Goal: Task Accomplishment & Management: Manage account settings

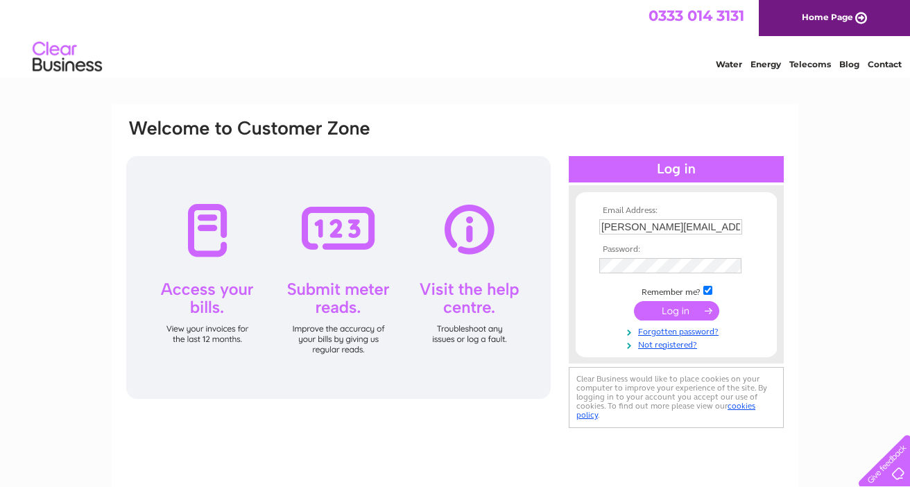
click at [689, 308] on input "submit" at bounding box center [676, 310] width 85 height 19
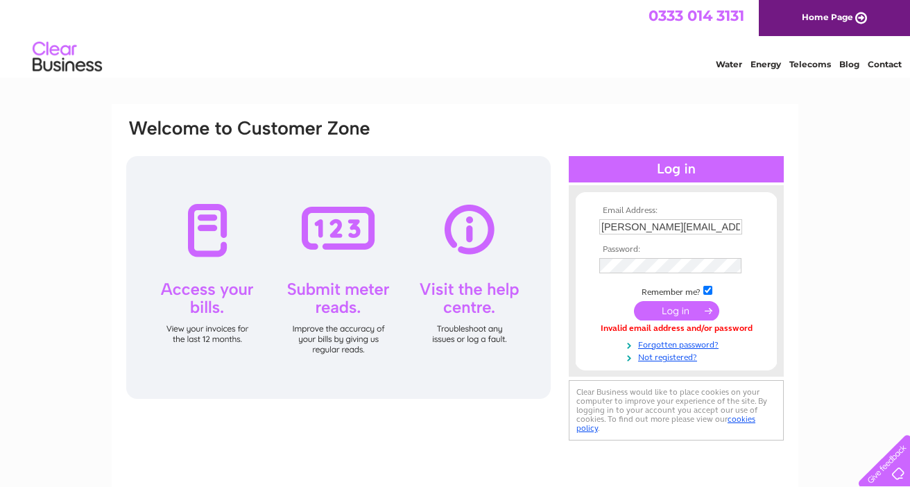
click at [680, 315] on input "submit" at bounding box center [676, 310] width 85 height 19
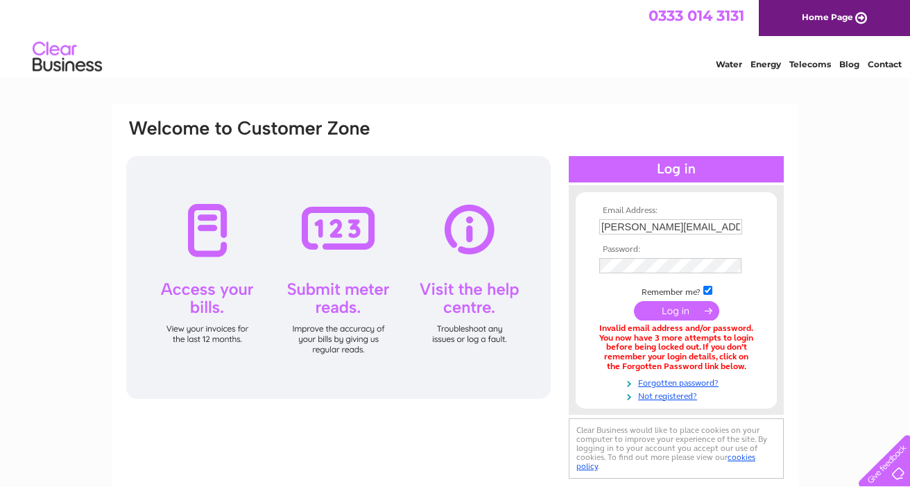
click at [666, 316] on input "submit" at bounding box center [676, 310] width 85 height 19
click at [666, 385] on link "Forgotten password?" at bounding box center [677, 381] width 157 height 13
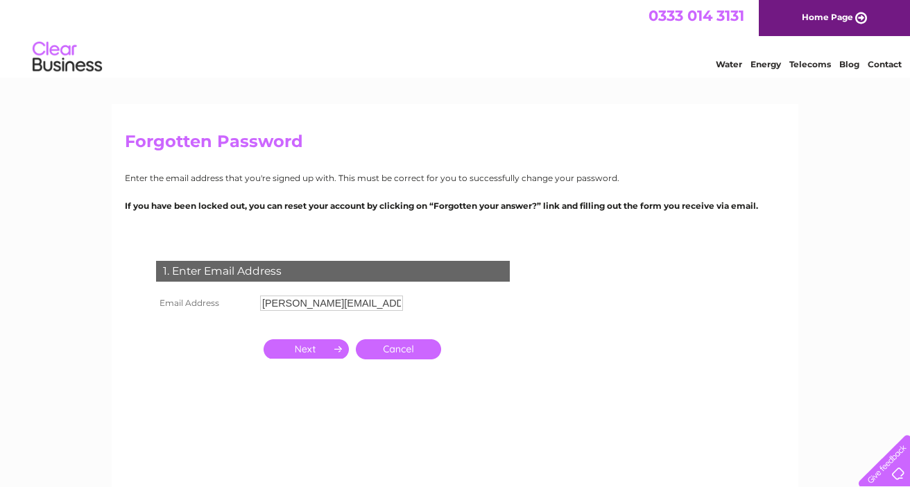
click at [311, 347] on input "button" at bounding box center [305, 348] width 85 height 19
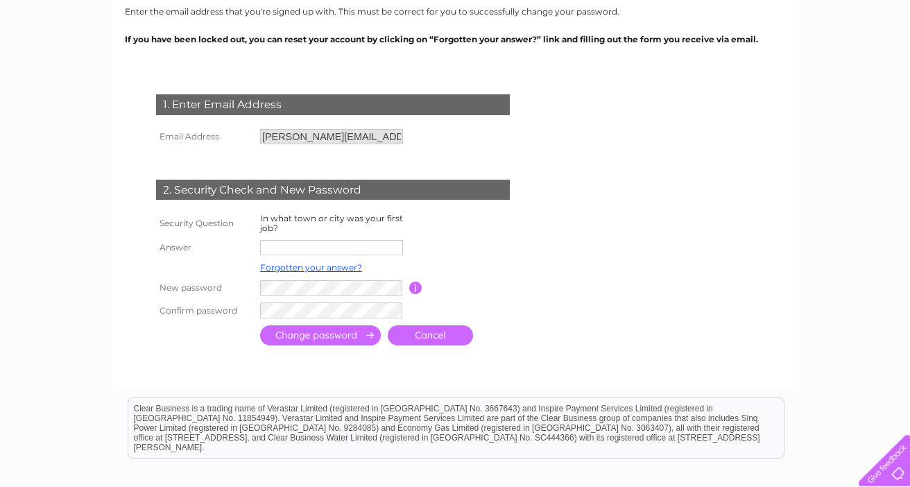
scroll to position [168, 0]
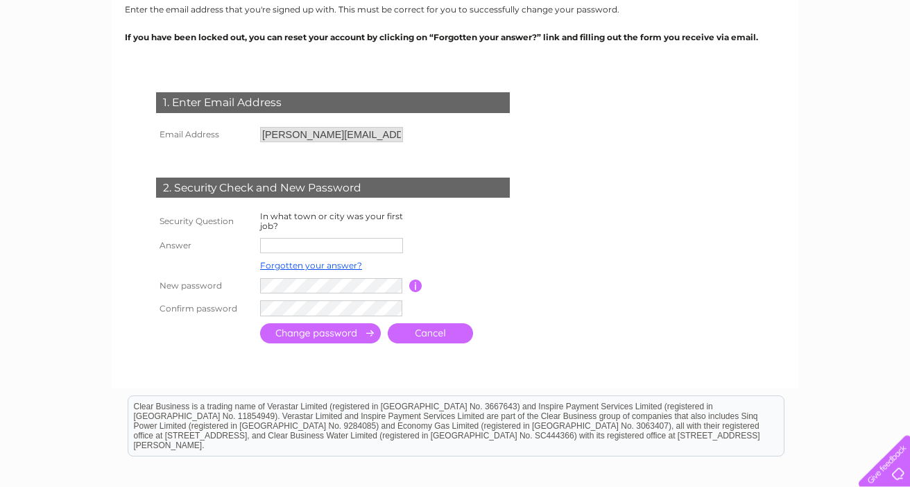
click at [313, 244] on input "text" at bounding box center [331, 245] width 143 height 15
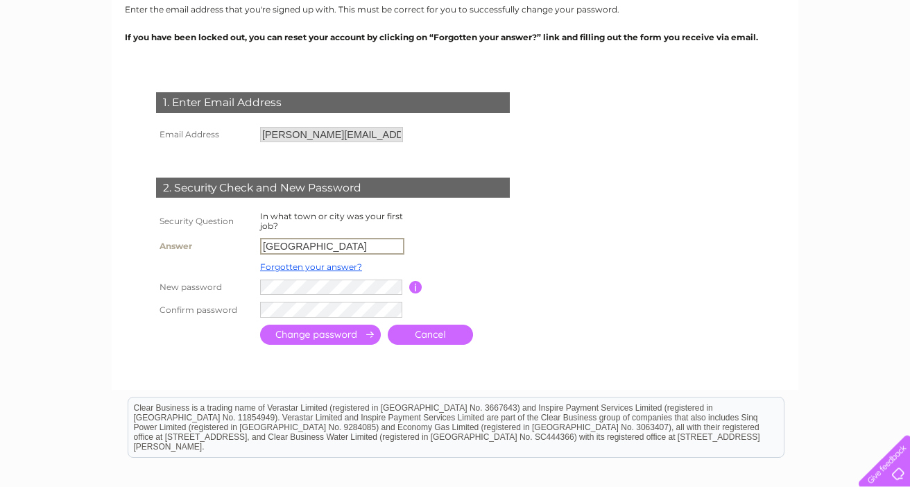
type input "Cape Town"
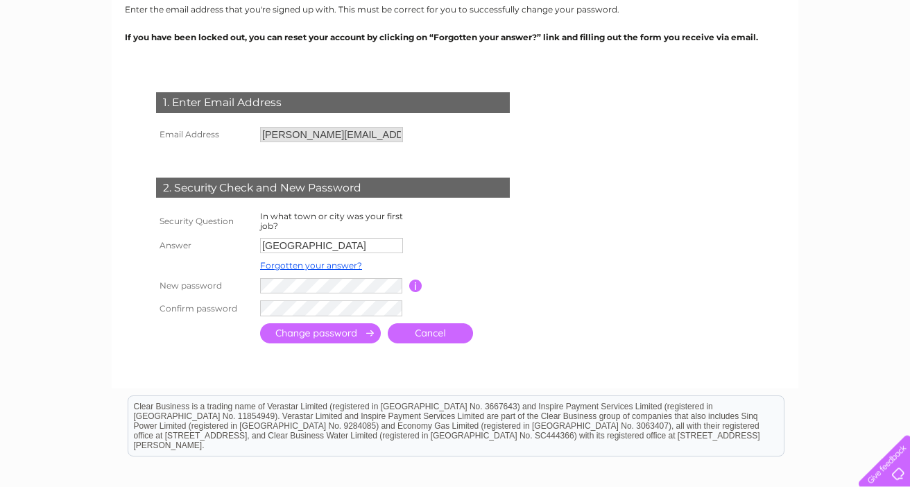
click at [299, 333] on input "submit" at bounding box center [320, 333] width 121 height 20
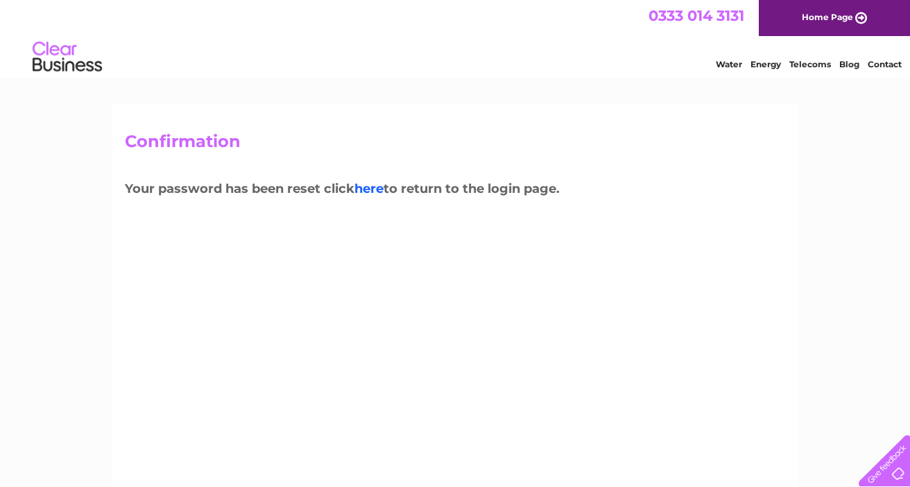
click at [369, 191] on link "here" at bounding box center [368, 188] width 29 height 15
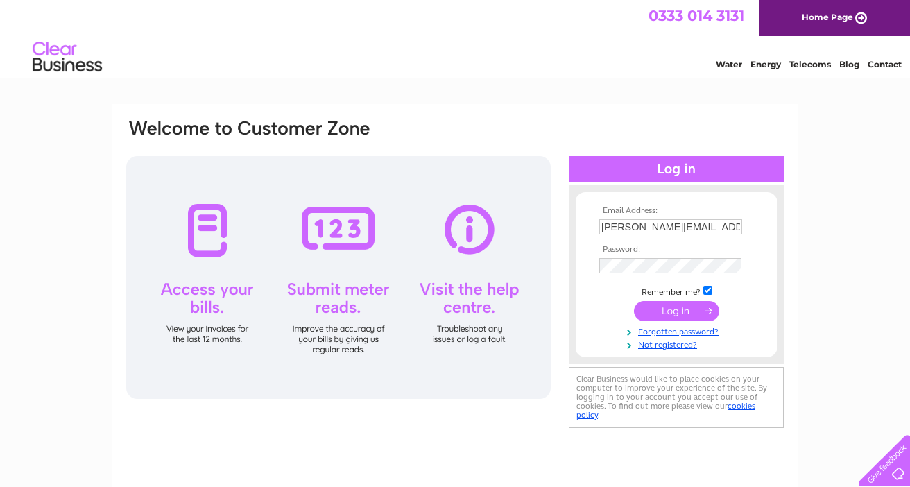
click at [666, 317] on input "submit" at bounding box center [676, 310] width 85 height 19
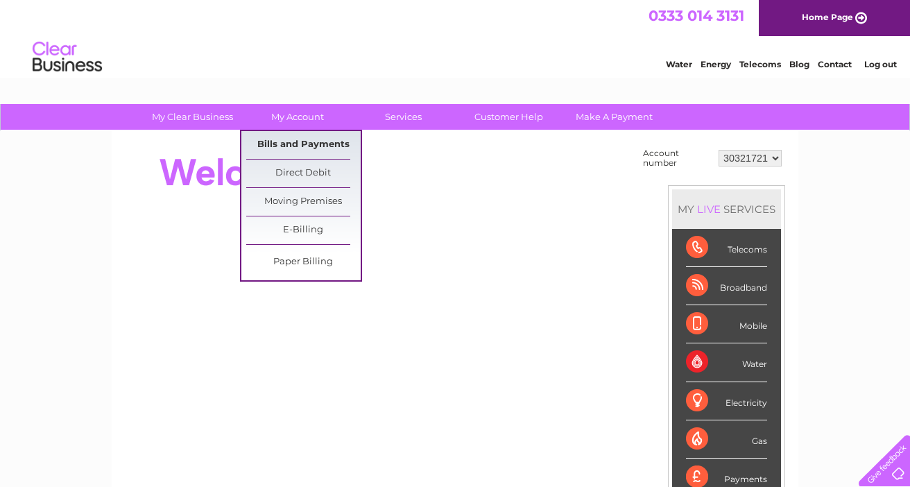
click at [291, 146] on link "Bills and Payments" at bounding box center [303, 145] width 114 height 28
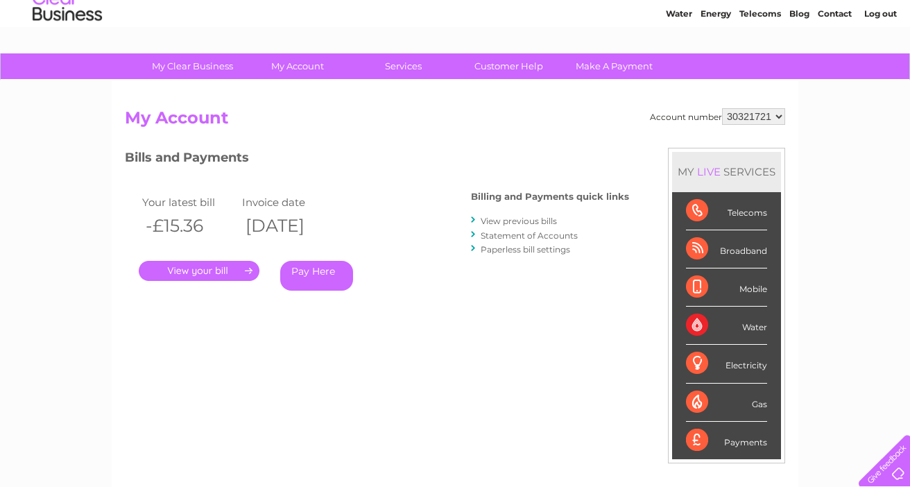
scroll to position [51, 0]
click at [224, 270] on link "." at bounding box center [199, 271] width 121 height 20
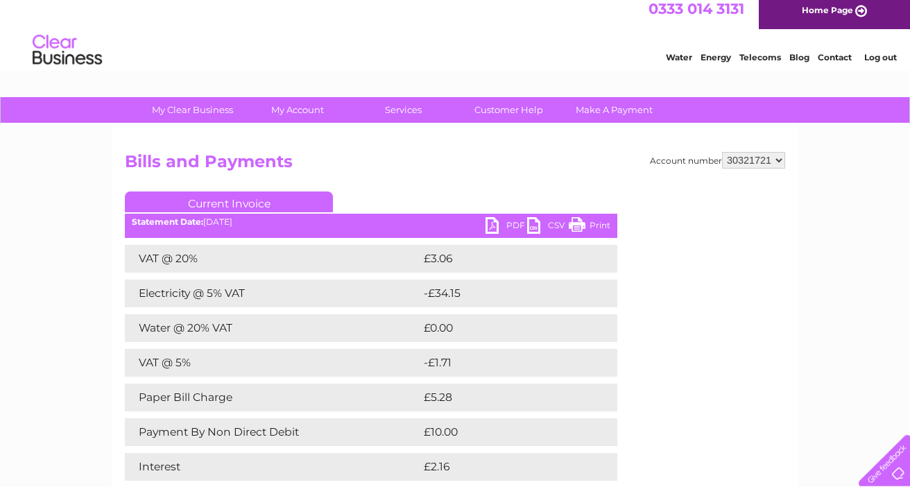
scroll to position [3, 0]
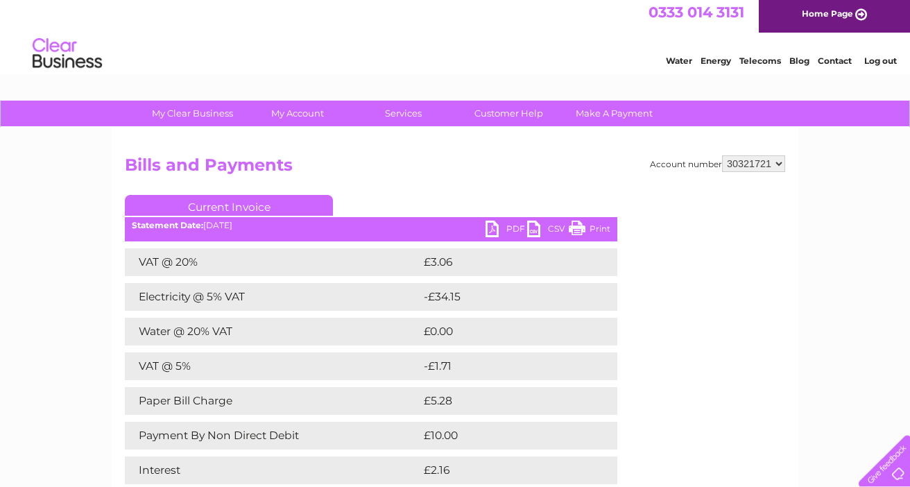
click at [447, 150] on div "Account number 30321721 Bills and Payments Current Invoice PDF CSV Print VAT @ …" at bounding box center [455, 343] width 686 height 430
